Goal: Information Seeking & Learning: Learn about a topic

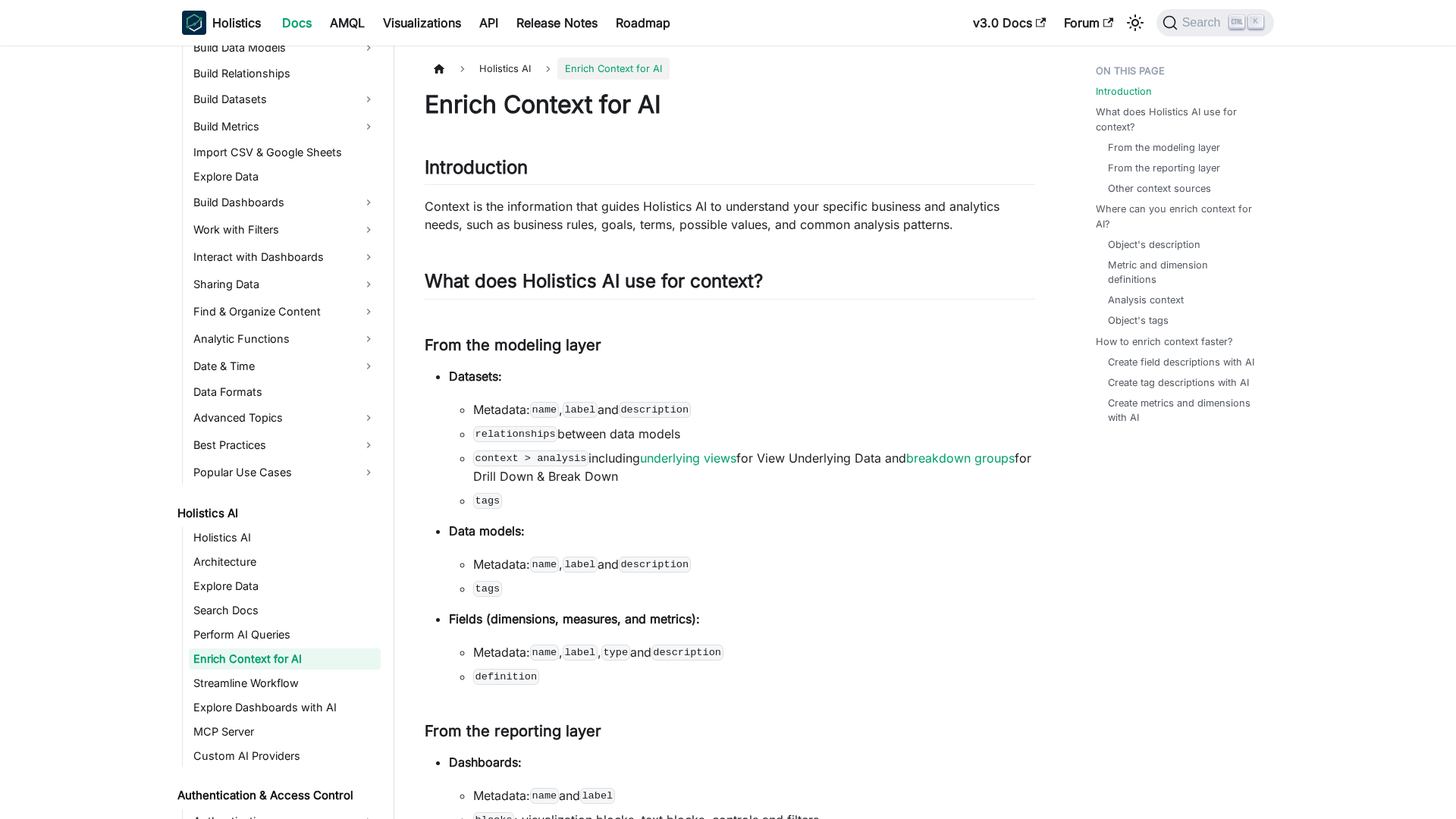
scroll to position [331, 0]
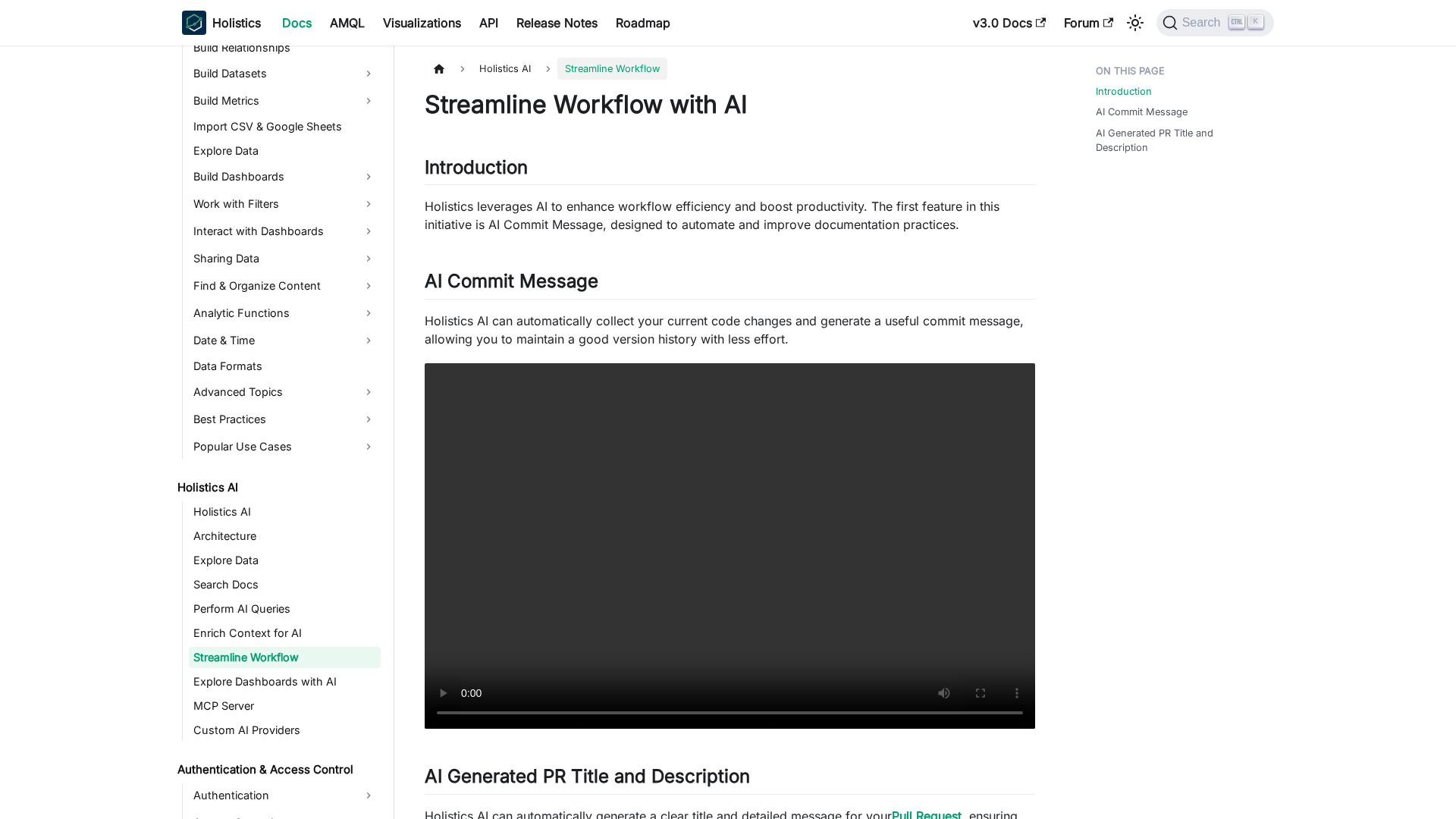
scroll to position [355, 0]
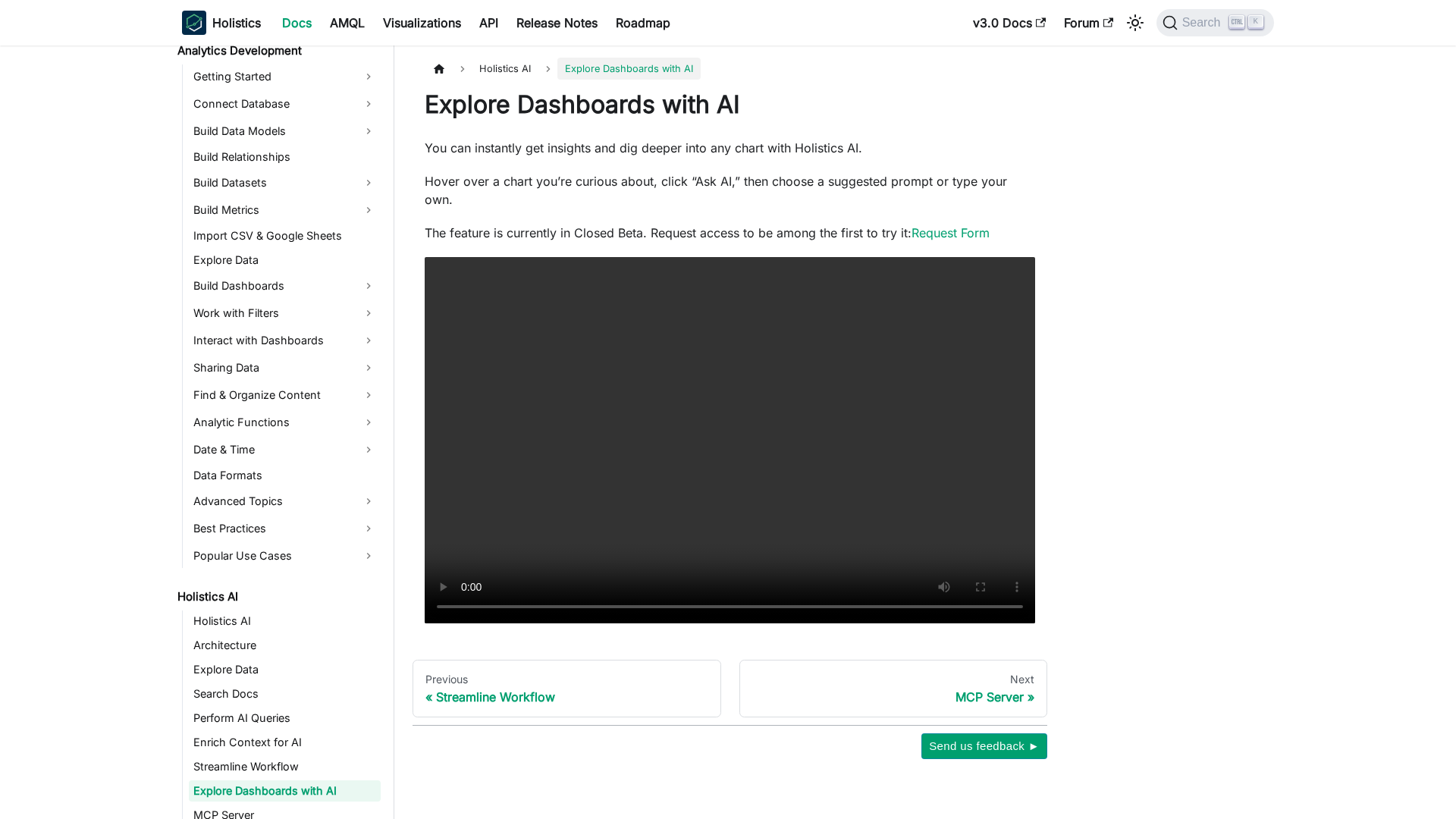
scroll to position [379, 0]
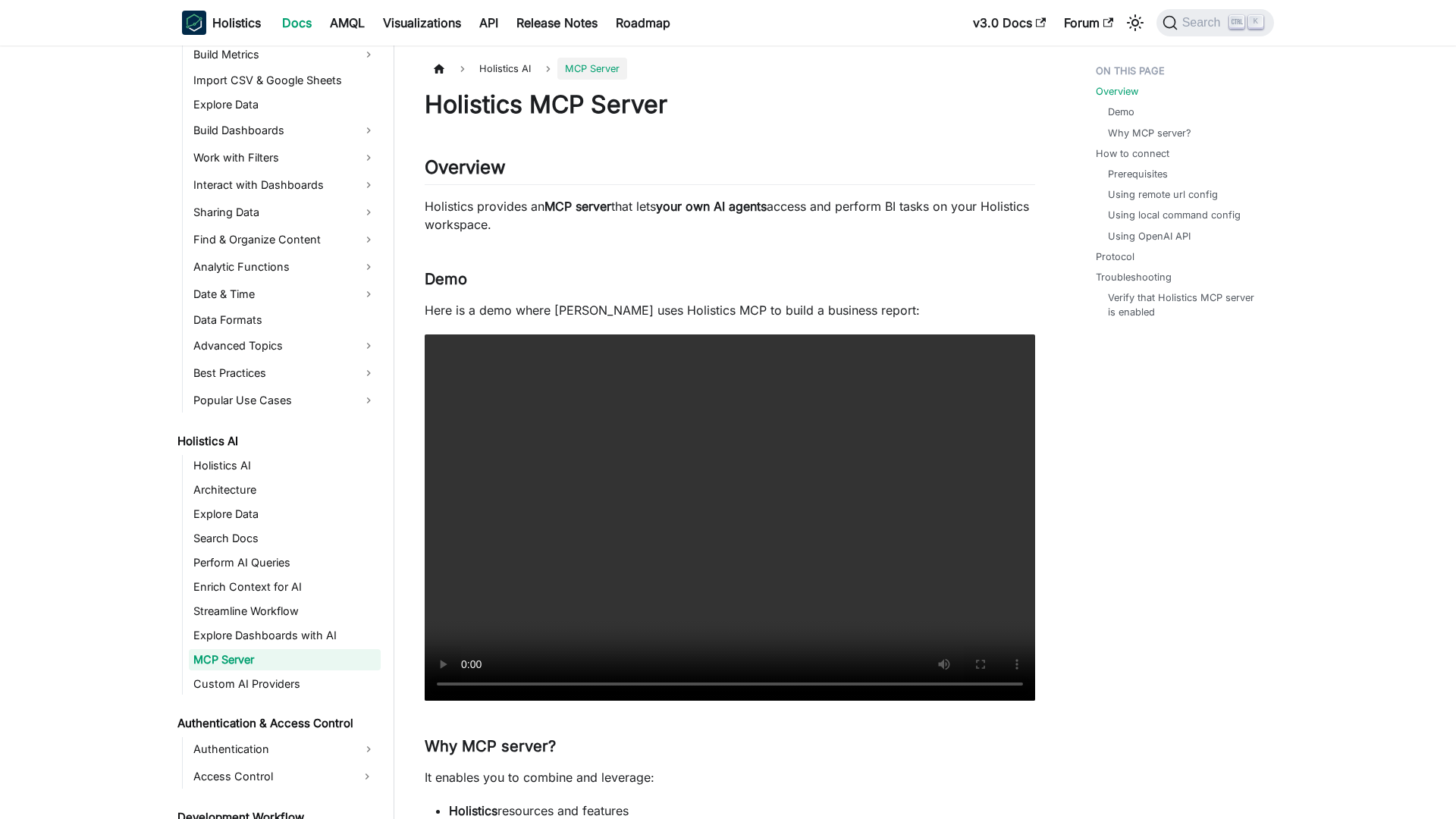
scroll to position [404, 0]
